Goal: Task Accomplishment & Management: Manage account settings

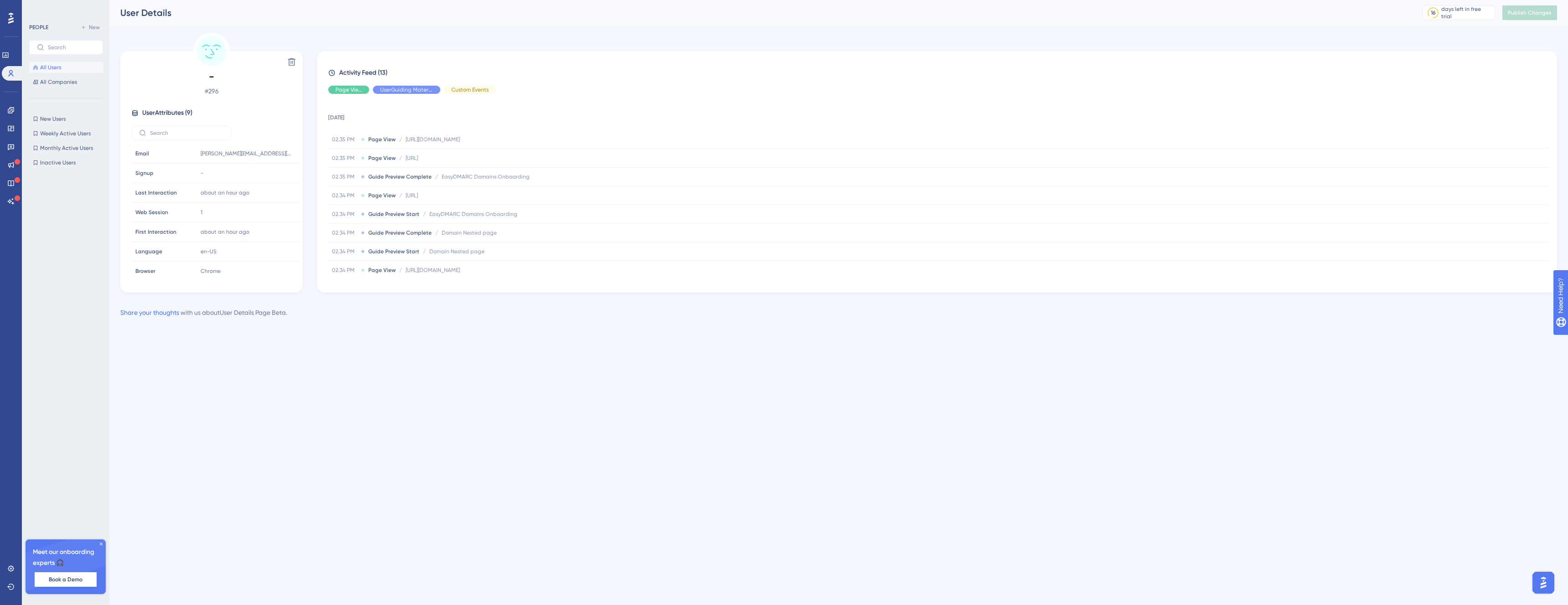
click at [61, 65] on button "All Users" at bounding box center [66, 68] width 74 height 11
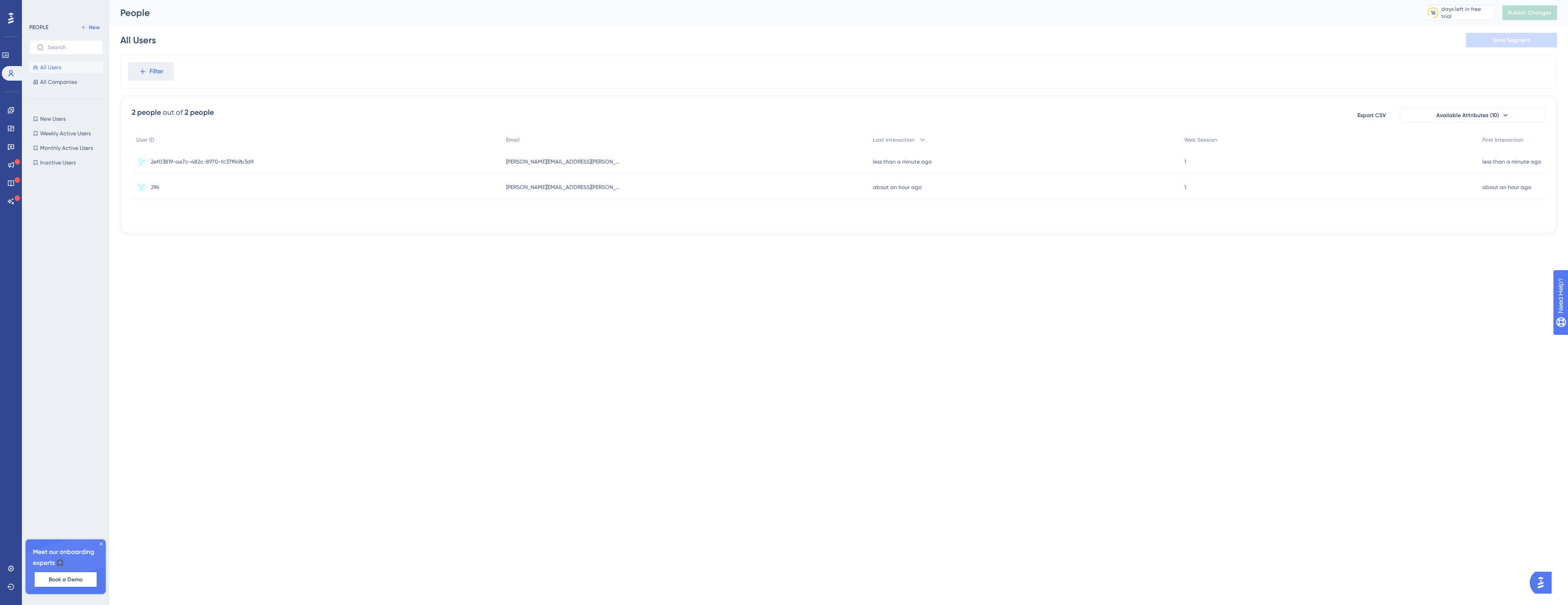
click at [184, 164] on span "2ef03819-ae7c-482c-8970-fc37ff49b3d9" at bounding box center [202, 162] width 102 height 7
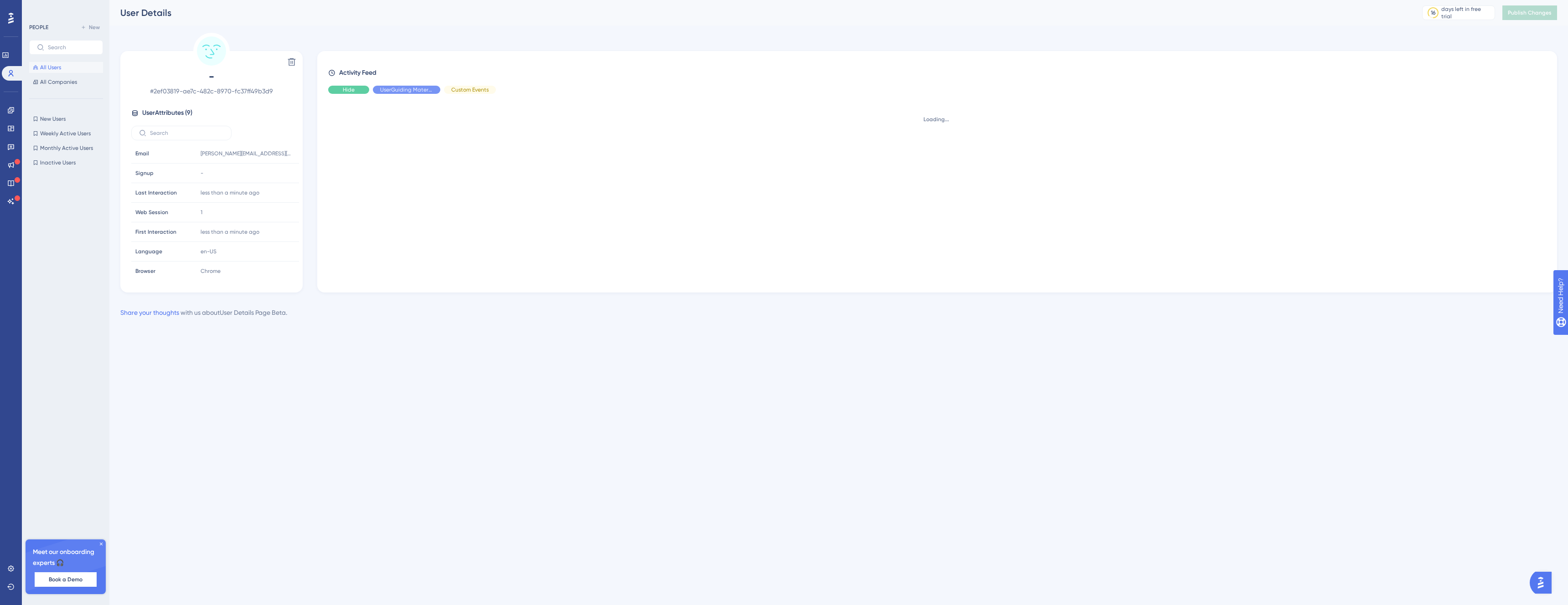
click at [352, 88] on span "Hide" at bounding box center [348, 90] width 12 height 7
click at [349, 92] on span "Show" at bounding box center [349, 90] width 13 height 7
click at [349, 92] on span "Hide" at bounding box center [348, 90] width 12 height 7
click at [414, 91] on div "Hide" at bounding box center [407, 89] width 68 height 8
click at [340, 88] on div "Show" at bounding box center [348, 89] width 41 height 8
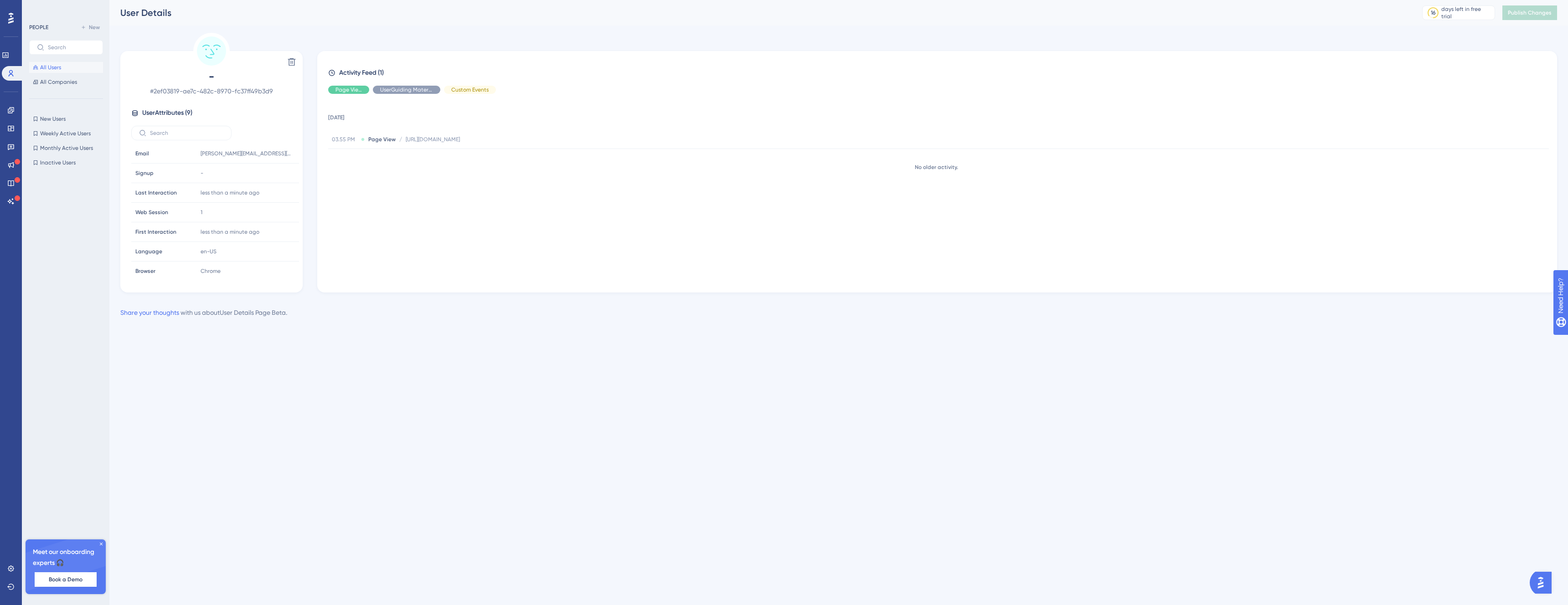
click at [57, 68] on span "All Users" at bounding box center [51, 68] width 21 height 7
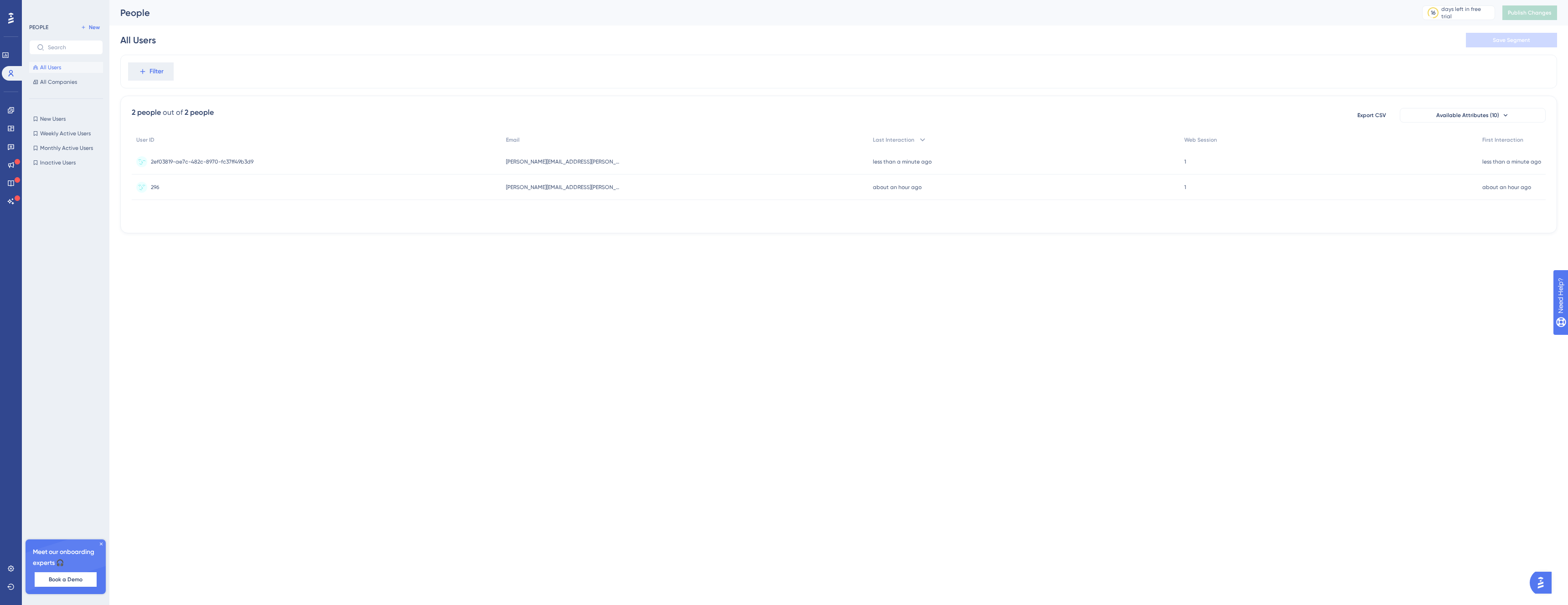
click at [222, 166] on div "2ef03819-ae7c-482c-8970-fc37ff49b3d9 2ef03819-ae7c-482c-8970-fc37ff49b3d9" at bounding box center [202, 162] width 102 height 26
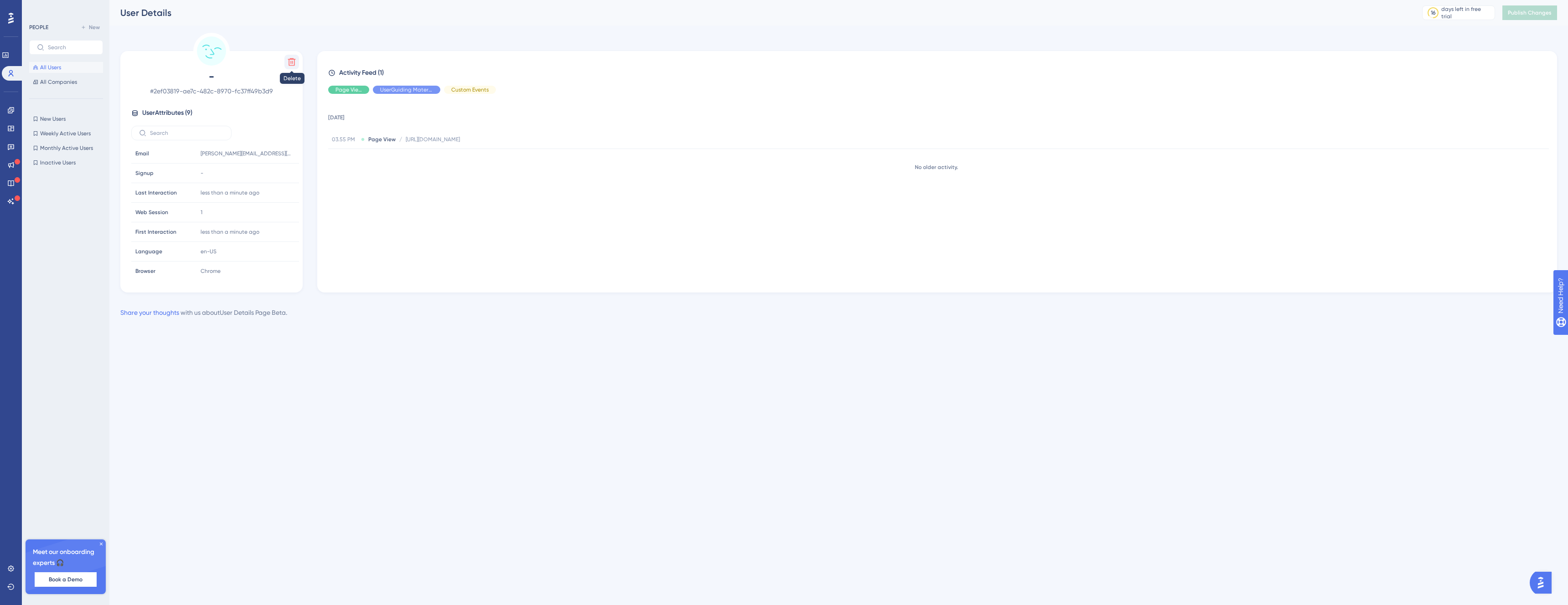
click at [293, 59] on icon at bounding box center [292, 62] width 8 height 8
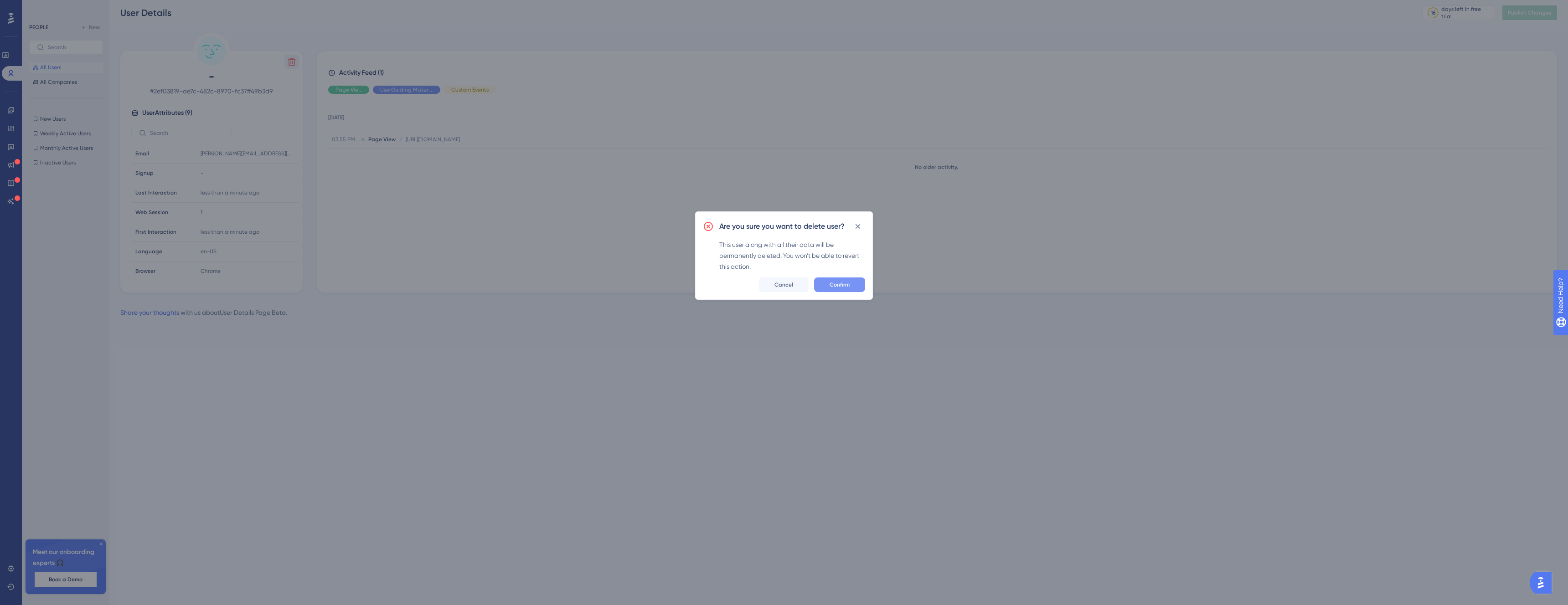
click at [831, 286] on span "Confirm" at bounding box center [839, 285] width 20 height 7
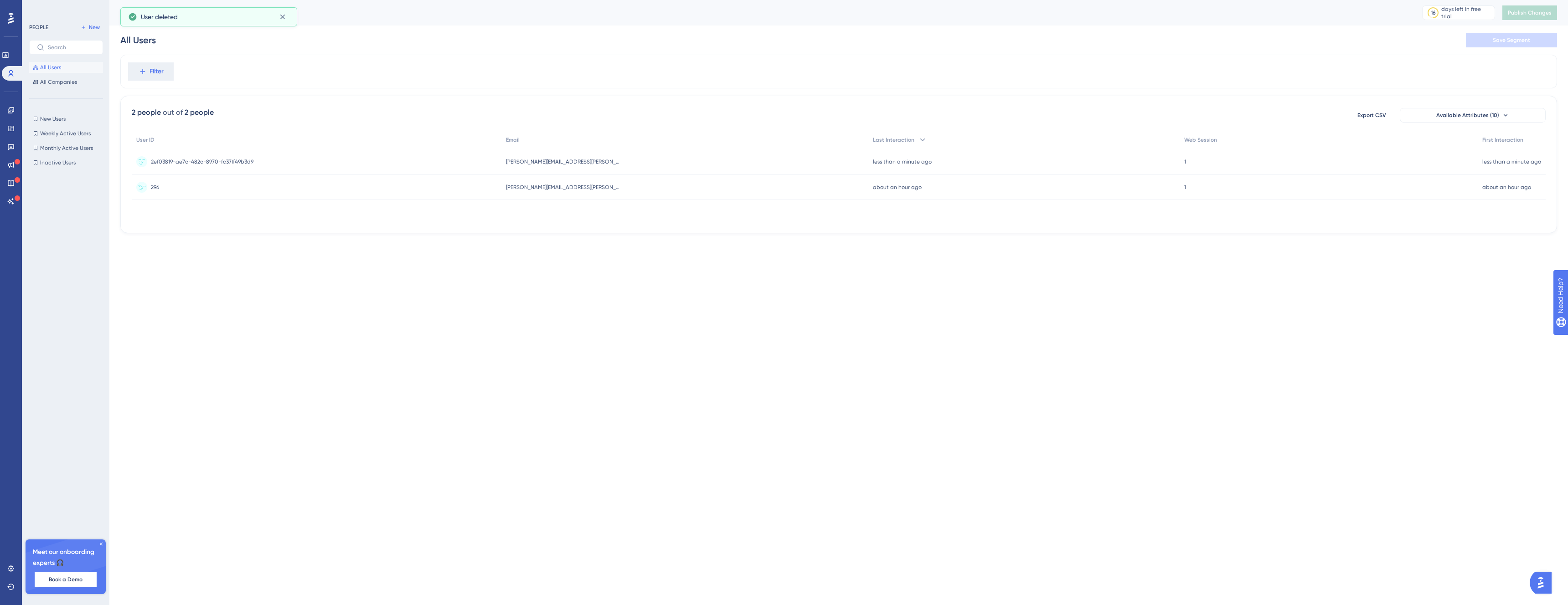
click at [212, 183] on div "296 296" at bounding box center [316, 187] width 369 height 26
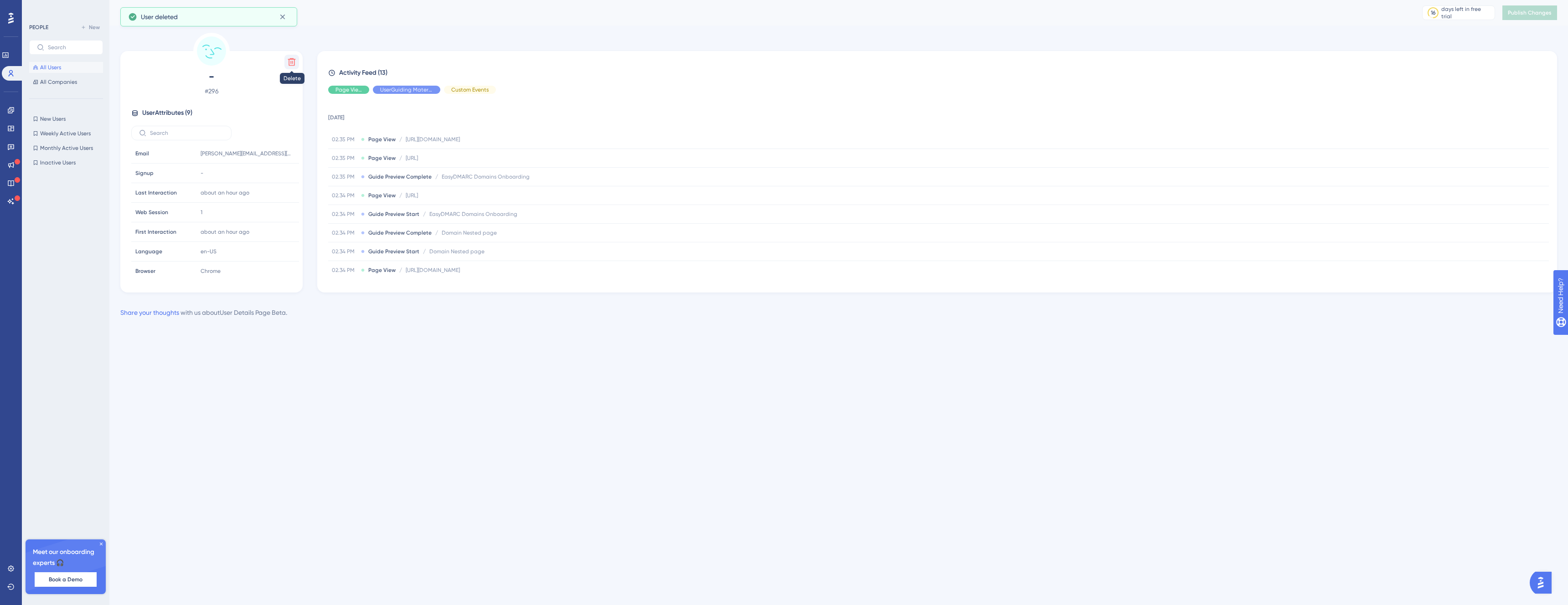
click at [288, 60] on icon at bounding box center [292, 61] width 9 height 9
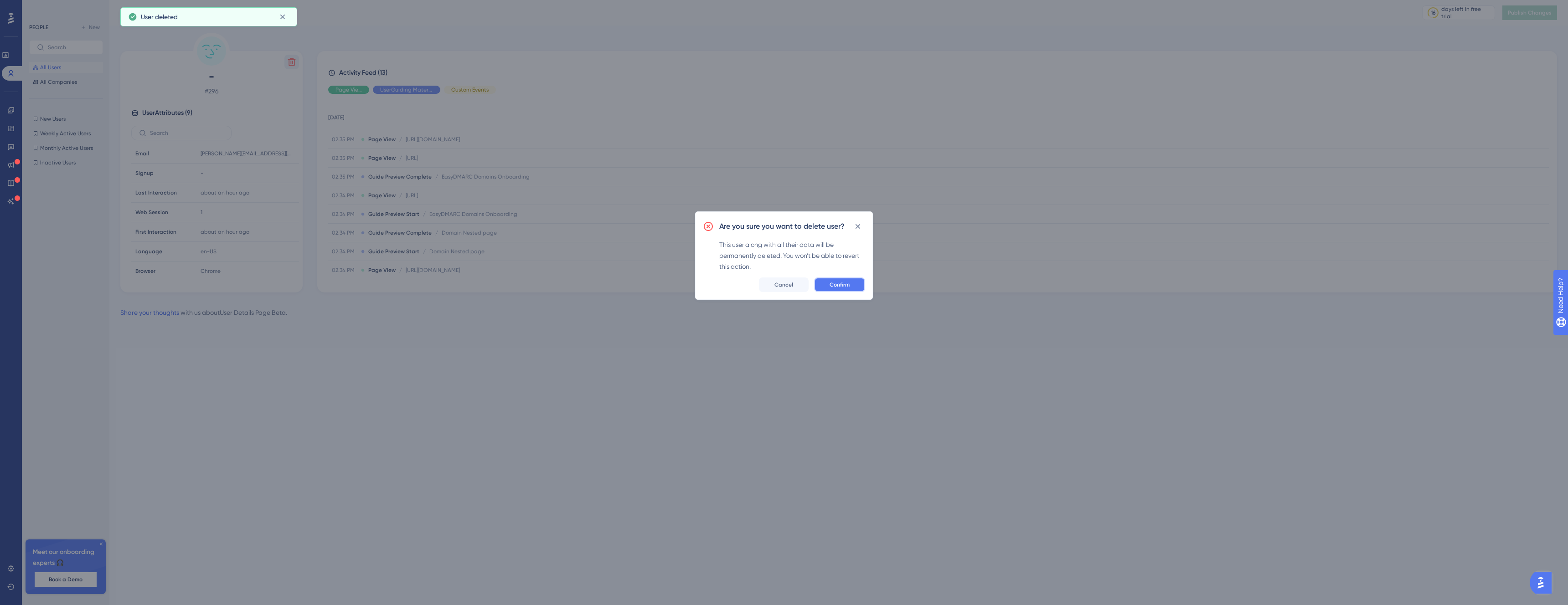
click at [844, 285] on span "Confirm" at bounding box center [839, 285] width 20 height 7
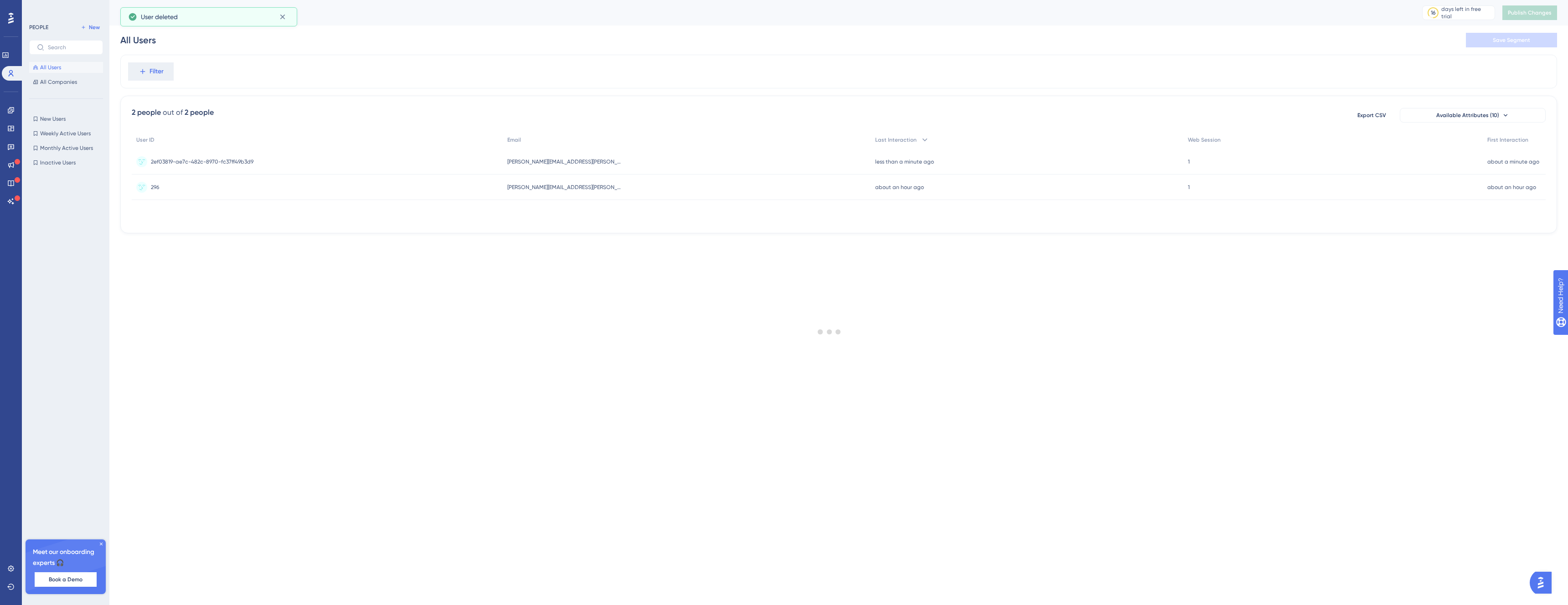
click at [55, 65] on span "All Users" at bounding box center [51, 68] width 21 height 7
click at [192, 166] on div "296 296" at bounding box center [282, 162] width 301 height 26
click at [177, 159] on span "2ef03819-ae7c-482c-8970-fc37ff49b3d9" at bounding box center [202, 162] width 102 height 7
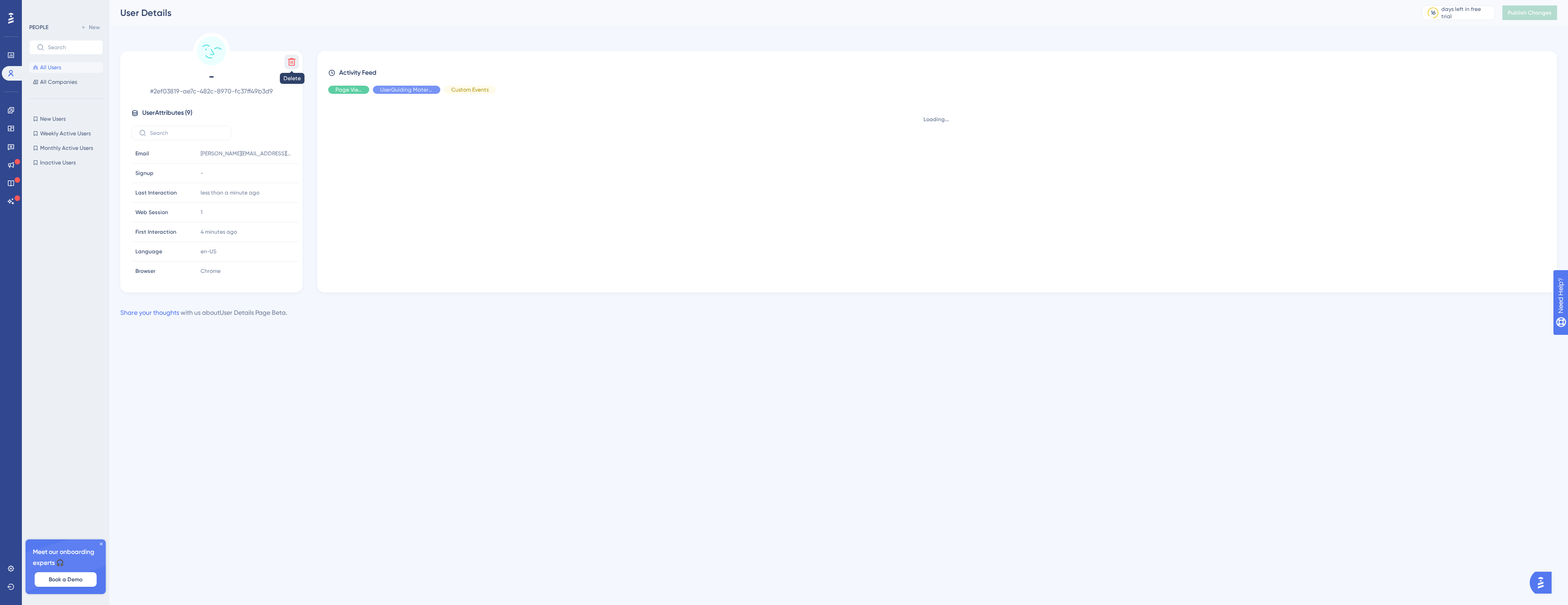
click at [292, 65] on icon at bounding box center [292, 61] width 9 height 9
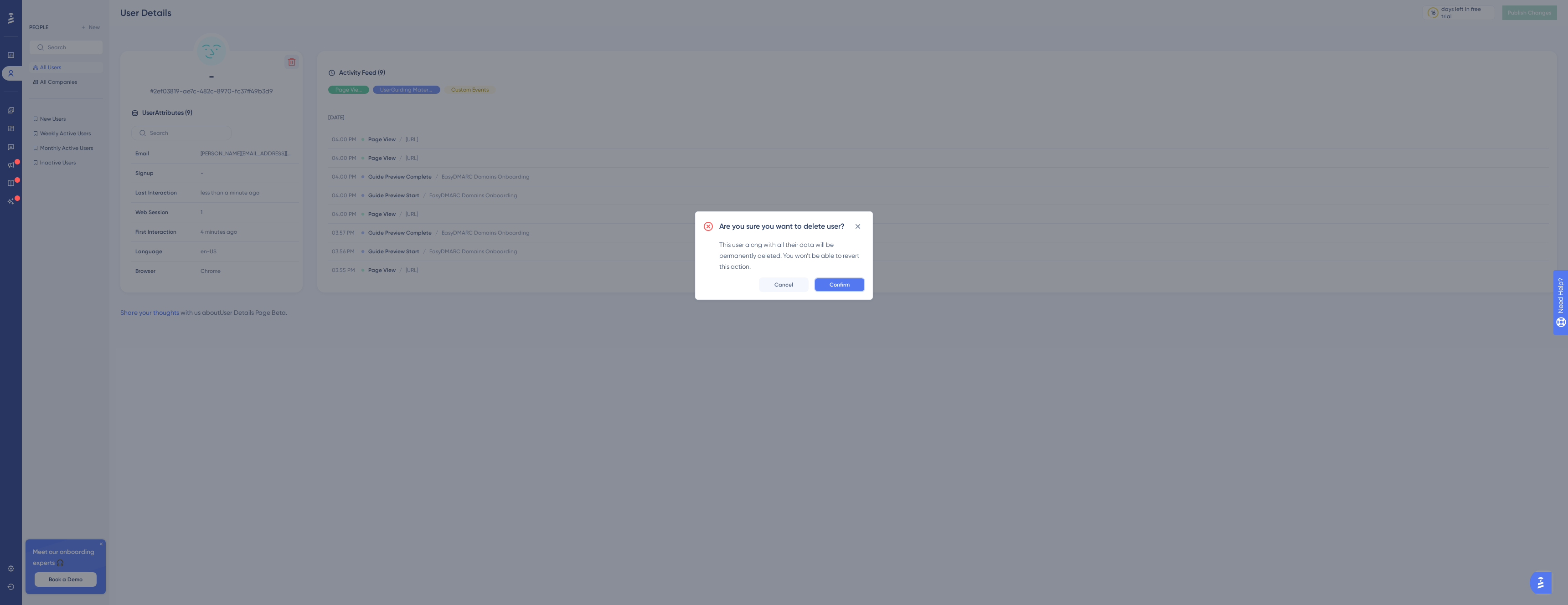
click at [858, 284] on button "Confirm" at bounding box center [839, 285] width 51 height 15
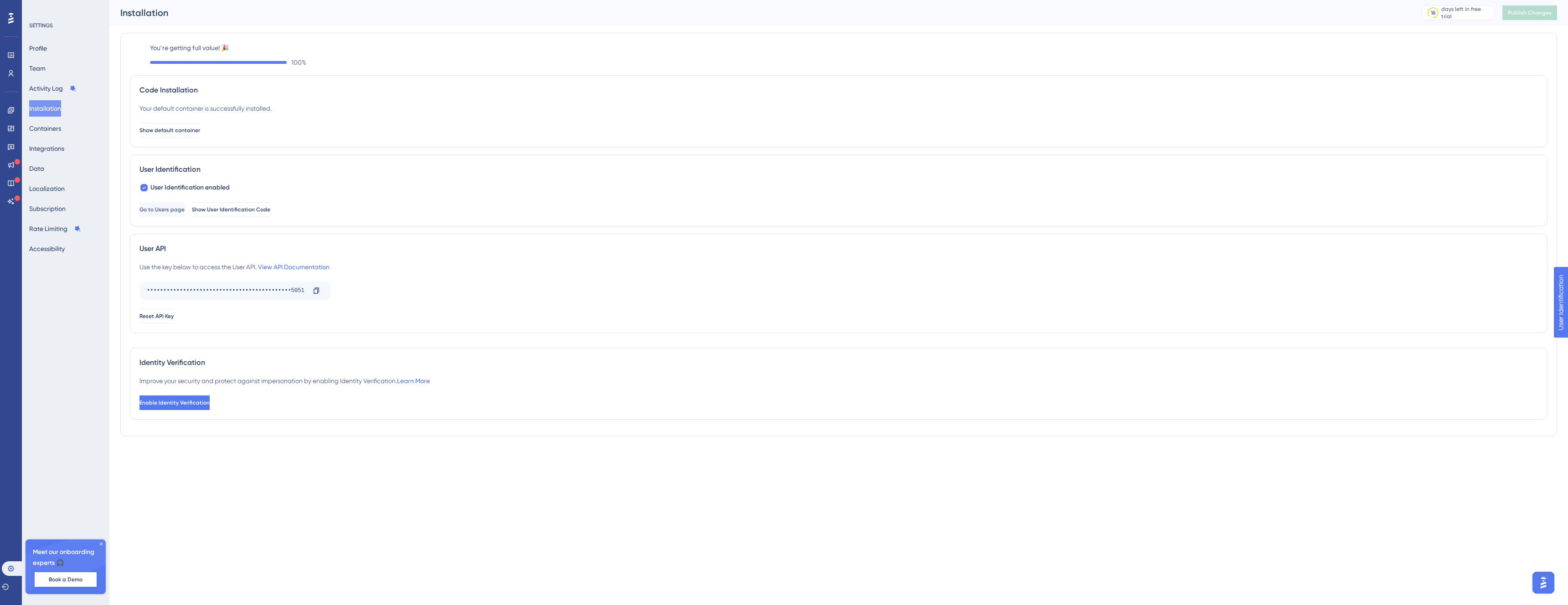
click at [497, 307] on div "Use the key below to access the User API. View API Documentation ••••••••••••••…" at bounding box center [838, 293] width 1398 height 62
click at [317, 293] on icon at bounding box center [316, 291] width 5 height 6
click at [271, 209] on span "Show User Identification Code" at bounding box center [231, 209] width 79 height 7
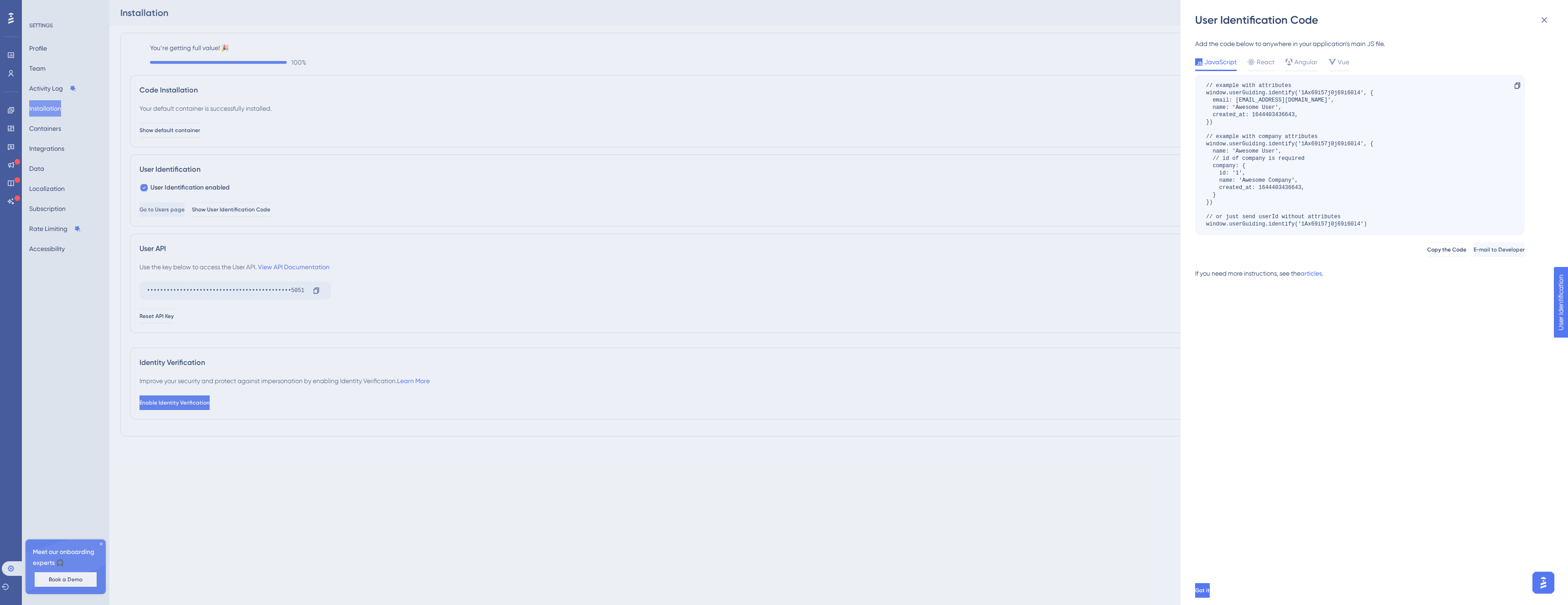
click at [1087, 177] on div "User Identification Code Add the code below to anywhere in your application’s m…" at bounding box center [784, 302] width 1568 height 605
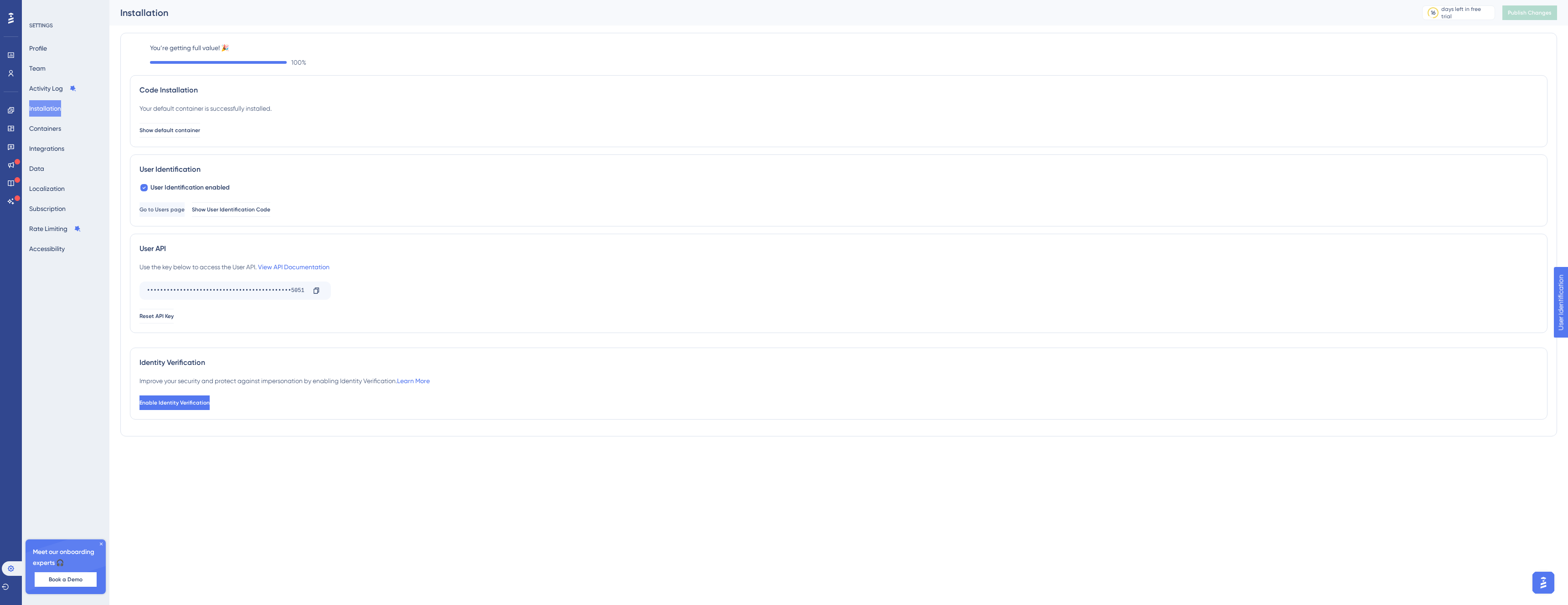
click at [660, 188] on div "User Identification enabled Go to Users page Show User Identification Code" at bounding box center [838, 200] width 1398 height 35
click at [159, 379] on div "Improve your security and protect against impersonation by enabling Identity Ve…" at bounding box center [284, 381] width 290 height 11
drag, startPoint x: 159, startPoint y: 379, endPoint x: 393, endPoint y: 384, distance: 234.1
click at [393, 384] on div "Improve your security and protect against impersonation by enabling Identity Ve…" at bounding box center [284, 381] width 290 height 11
click at [429, 382] on link "Learn More" at bounding box center [413, 381] width 33 height 7
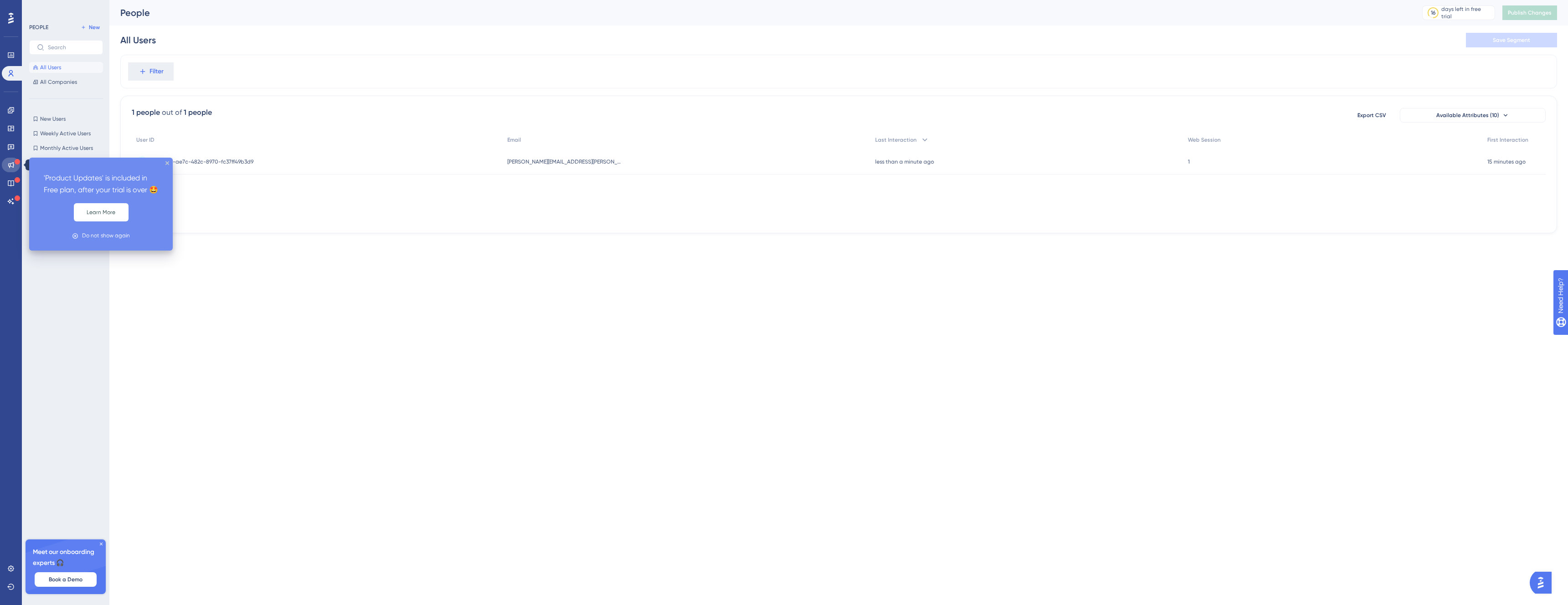
click at [13, 166] on icon at bounding box center [11, 165] width 7 height 7
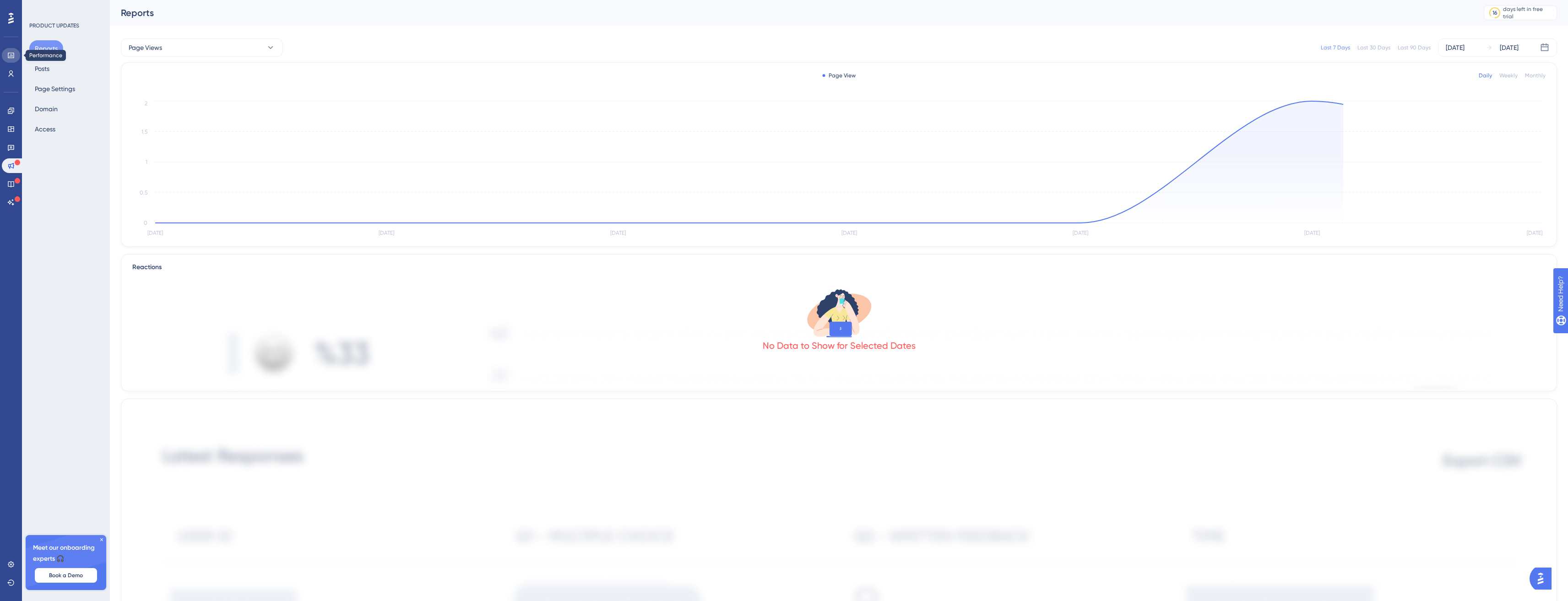
click at [7, 59] on link at bounding box center [11, 56] width 18 height 15
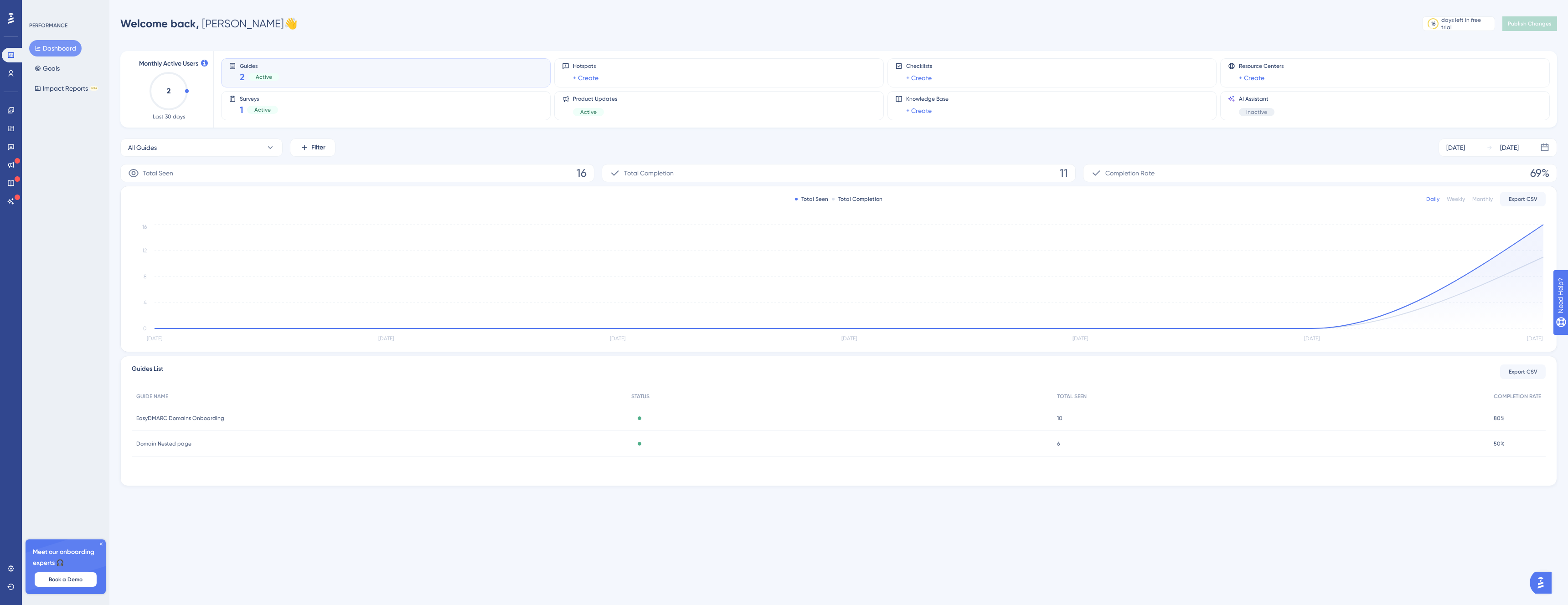
click at [12, 121] on div "Engagement Widgets Feedback Product Updates Knowledge Base AI Assistant" at bounding box center [11, 156] width 18 height 106
click at [8, 113] on icon at bounding box center [11, 110] width 6 height 6
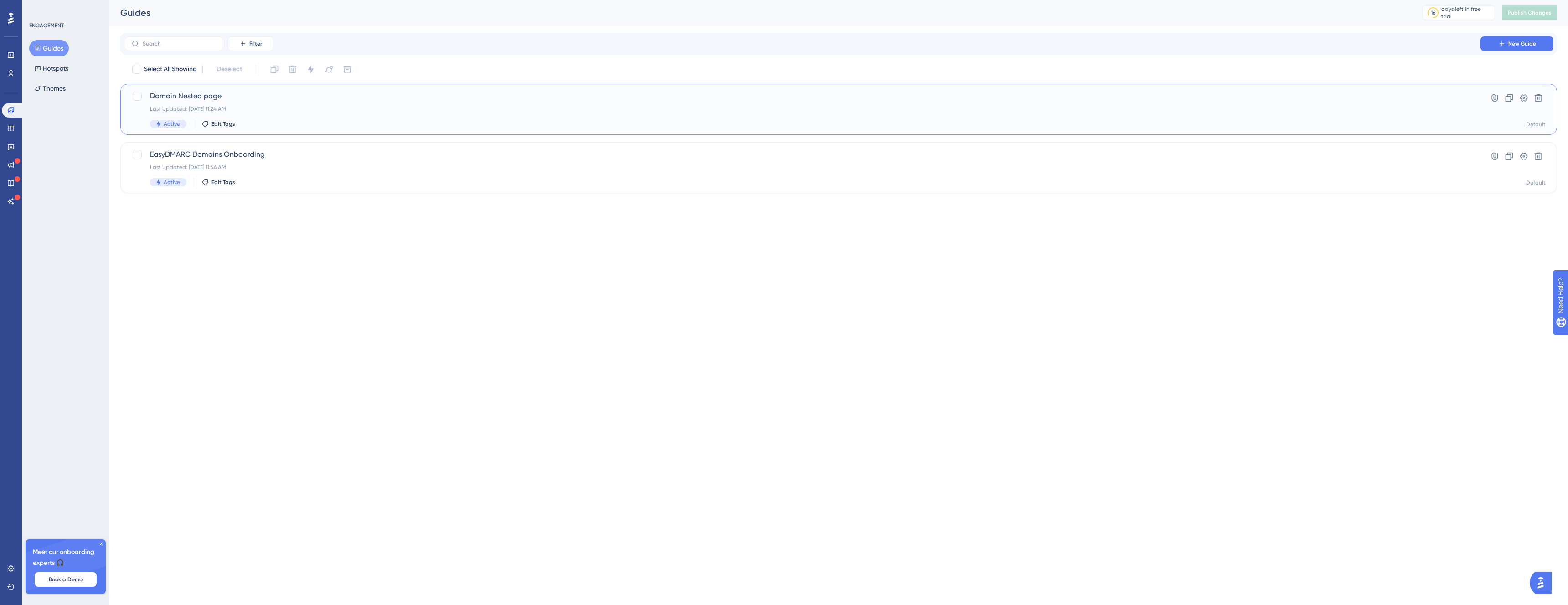
click at [231, 86] on div "Domain Nested page Last Updated: [DATE] 11:24 AM Active Edit Tags Hyperlink Clo…" at bounding box center [839, 110] width 1437 height 51
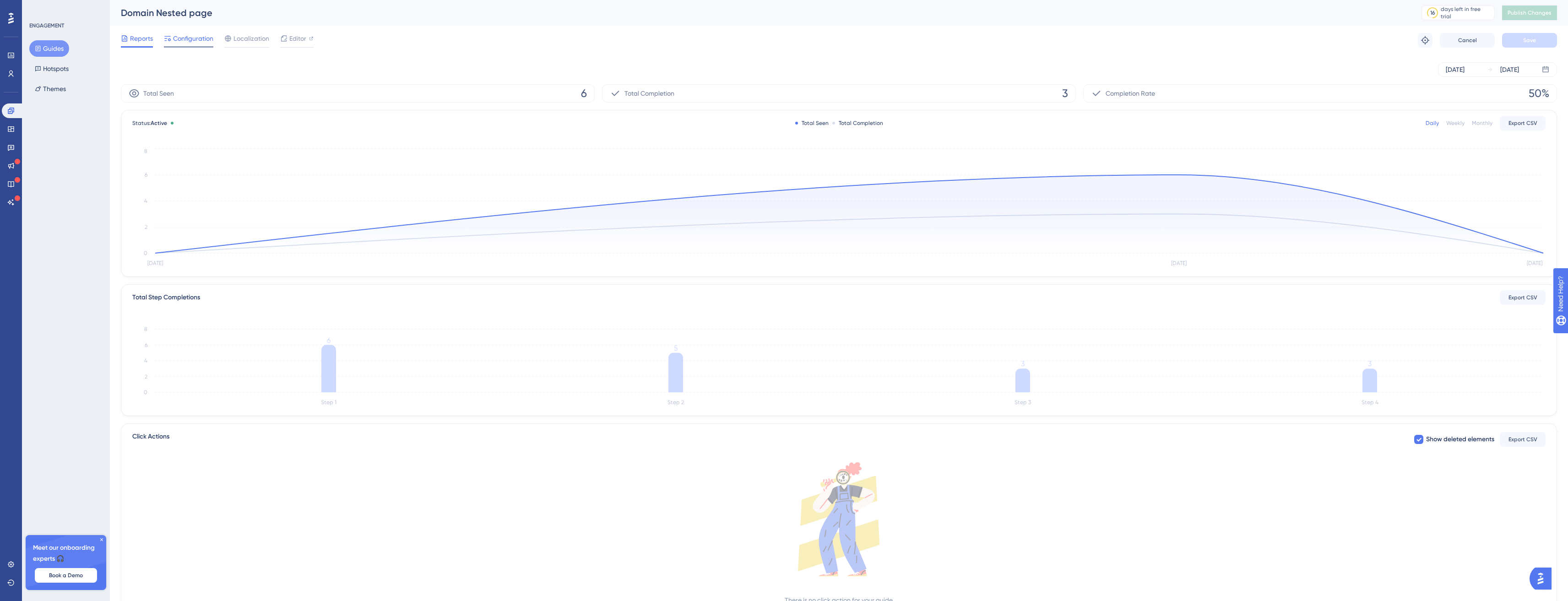
click at [207, 35] on span "Configuration" at bounding box center [193, 39] width 40 height 11
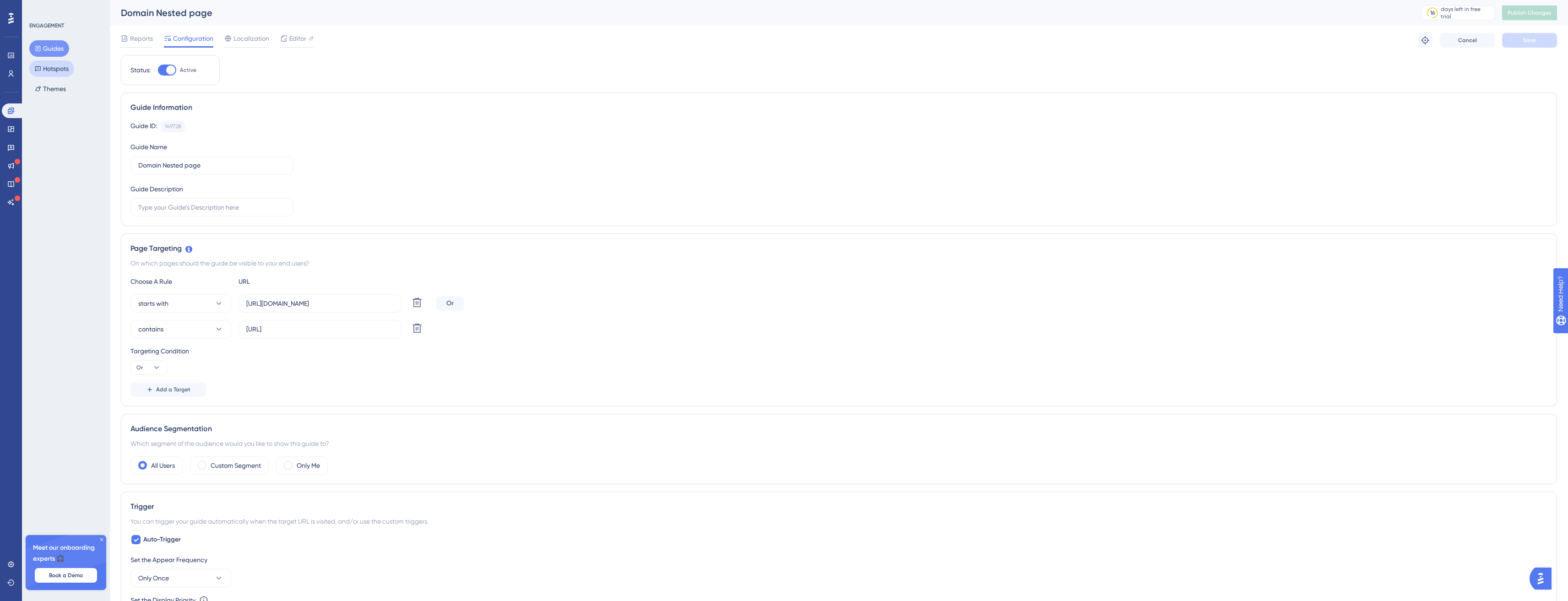
click at [54, 65] on button "Hotspots" at bounding box center [51, 68] width 45 height 17
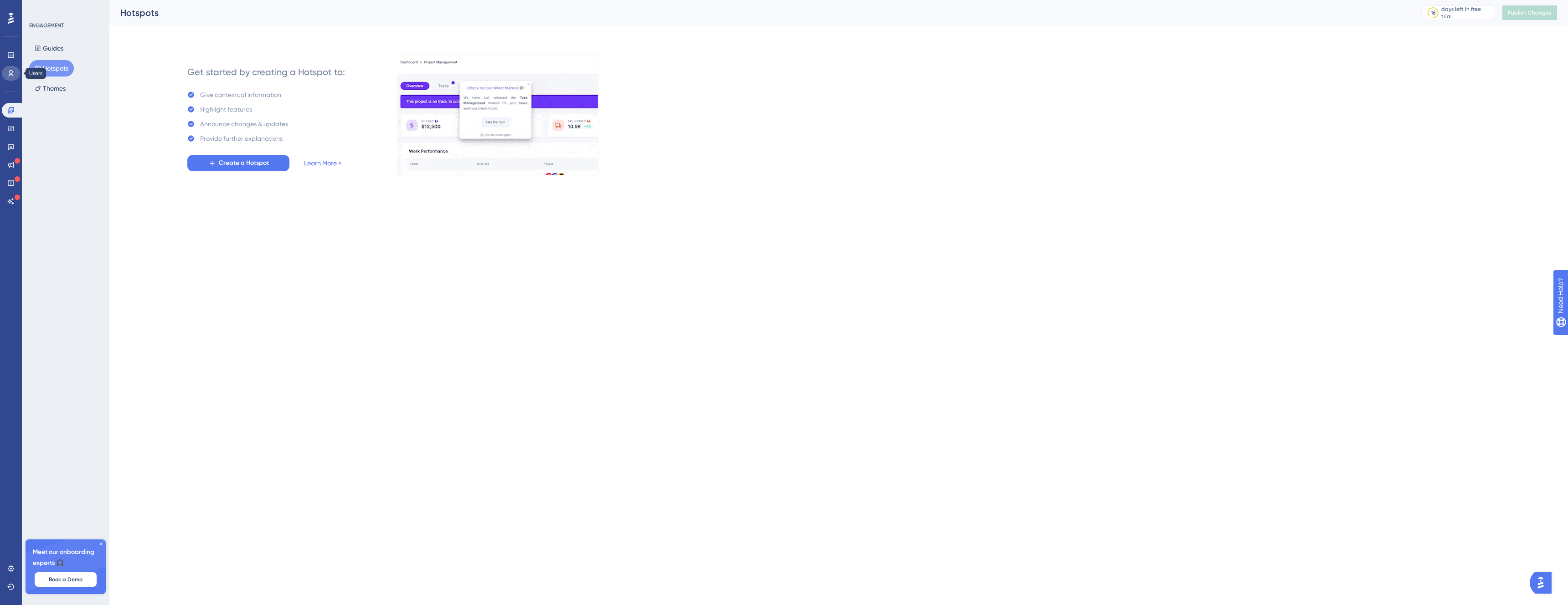
click at [10, 71] on icon at bounding box center [11, 74] width 7 height 7
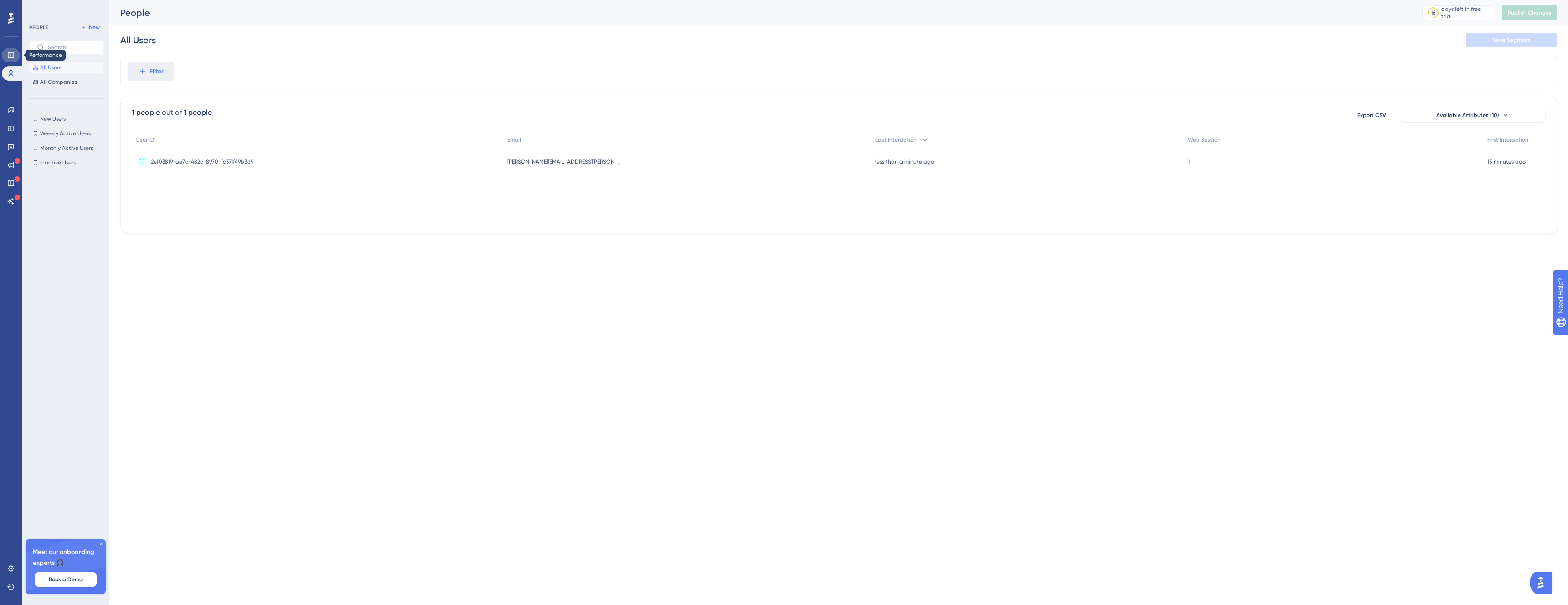
click at [12, 49] on link at bounding box center [11, 55] width 18 height 15
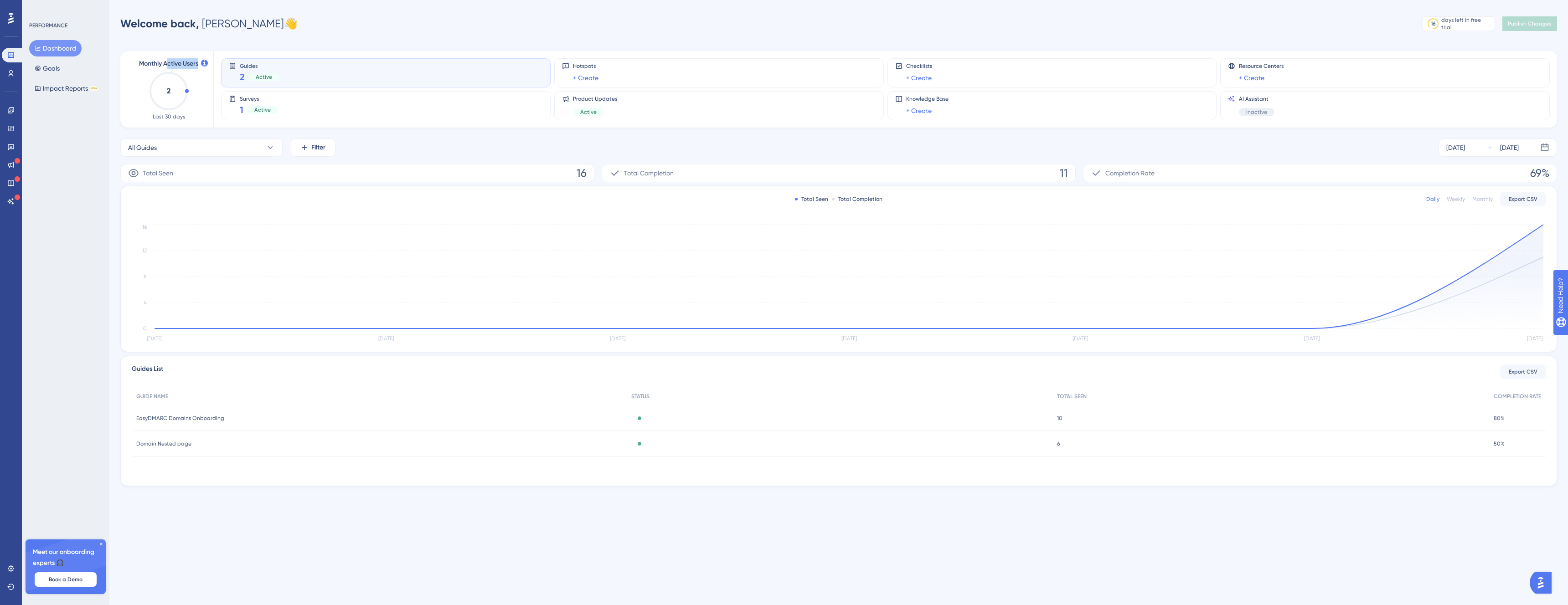
drag, startPoint x: 187, startPoint y: 91, endPoint x: 170, endPoint y: 61, distance: 34.5
click at [170, 65] on div "Monthly Active Users 2 Last 30 days" at bounding box center [169, 89] width 68 height 62
click at [156, 56] on div "Monthly Active Users 2 Last 30 days" at bounding box center [169, 89] width 89 height 77
click at [158, 57] on div "Monthly Active Users 2 Last 30 days" at bounding box center [169, 89] width 89 height 77
drag, startPoint x: 163, startPoint y: 63, endPoint x: 194, endPoint y: 100, distance: 48.3
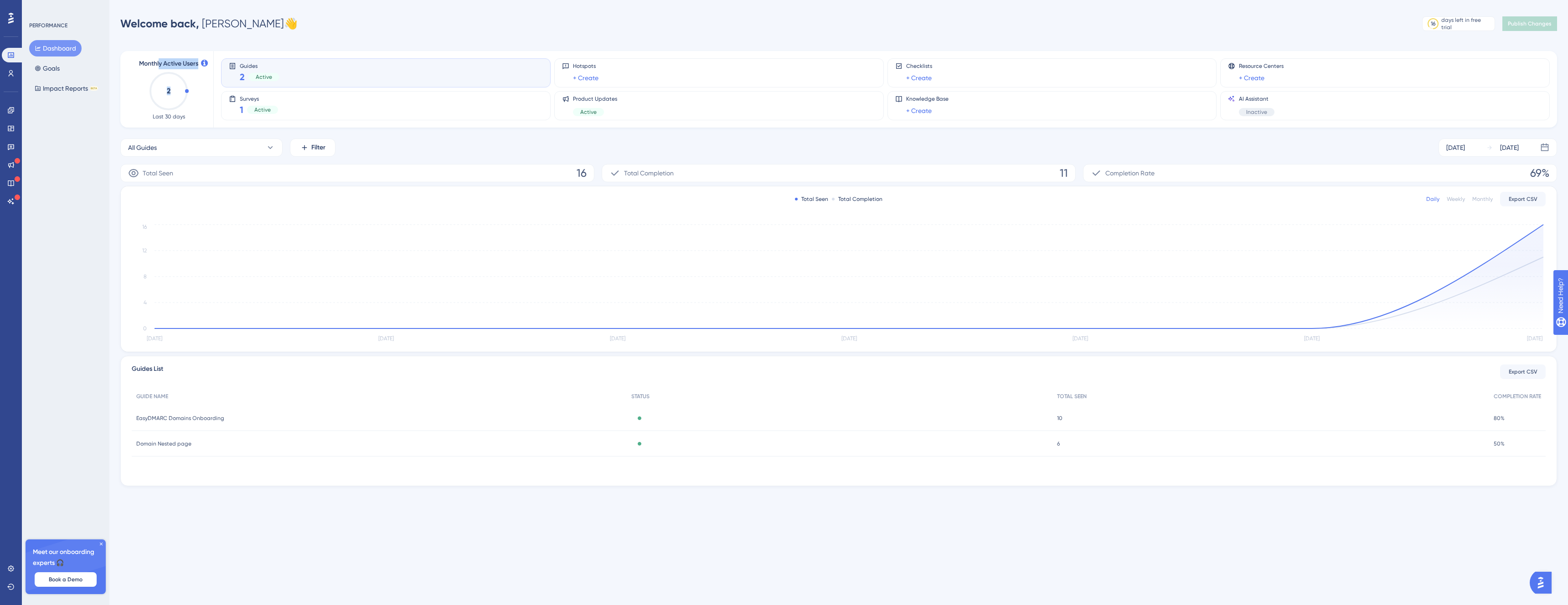
click at [183, 91] on div "Monthly Active Users 2 Last 30 days" at bounding box center [169, 89] width 68 height 62
drag, startPoint x: 170, startPoint y: 115, endPoint x: 158, endPoint y: 106, distance: 15.0
click at [165, 116] on span "Last 30 days" at bounding box center [169, 117] width 32 height 7
click at [63, 60] on div "Dashboard Goals Impact Reports BETA" at bounding box center [66, 68] width 74 height 57
click at [38, 63] on button "Goals" at bounding box center [47, 68] width 36 height 16
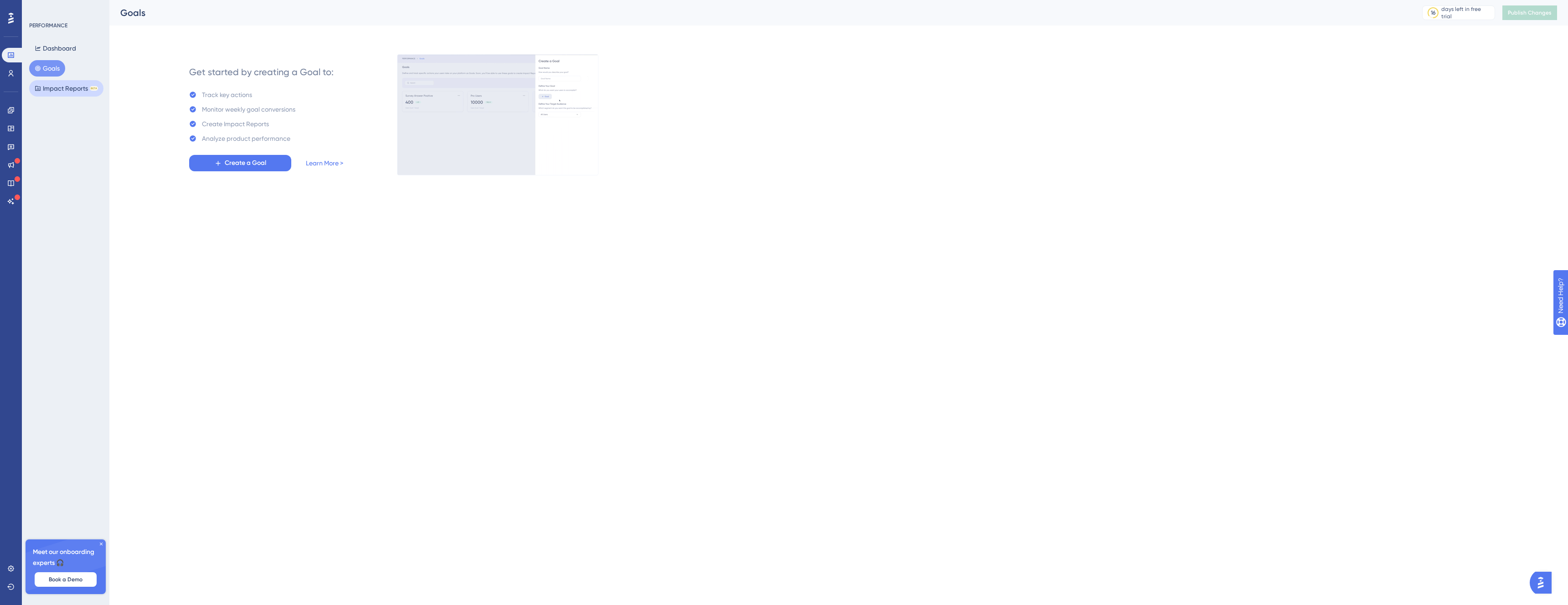
click at [55, 90] on button "Impact Reports BETA" at bounding box center [66, 88] width 74 height 16
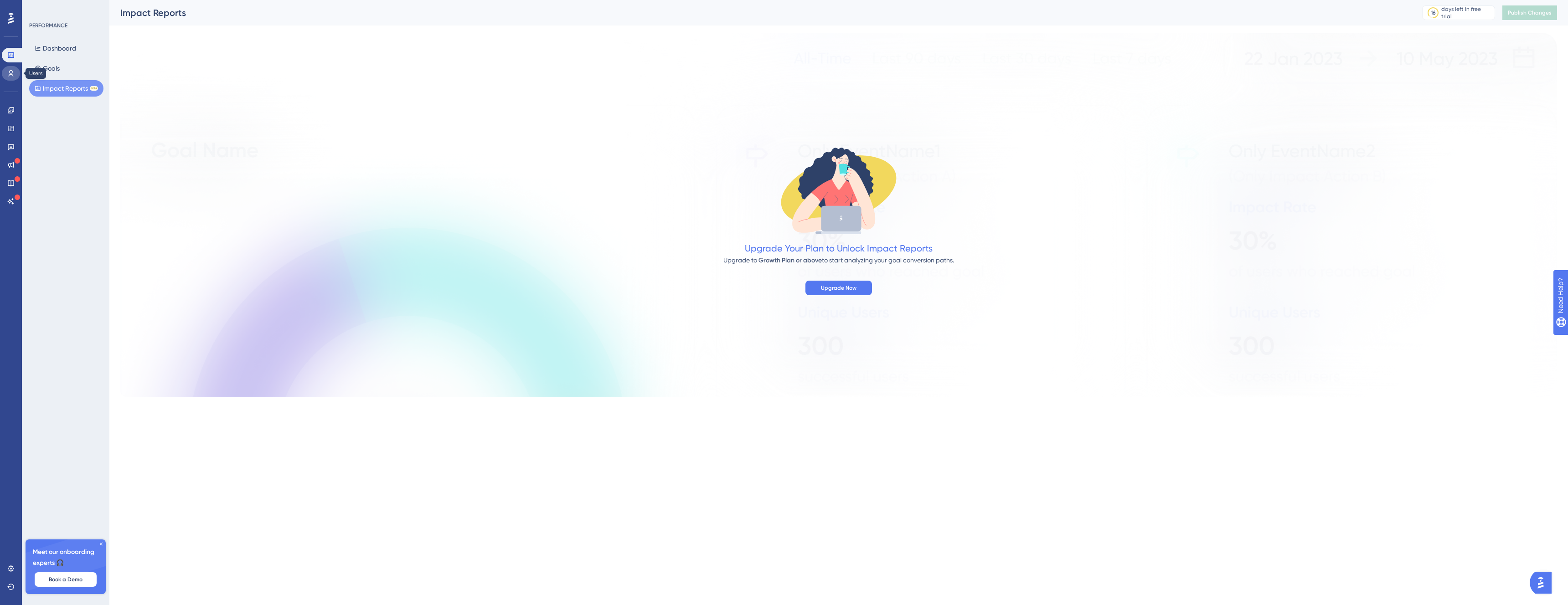
click at [16, 75] on link at bounding box center [11, 74] width 18 height 15
